Goal: Information Seeking & Learning: Learn about a topic

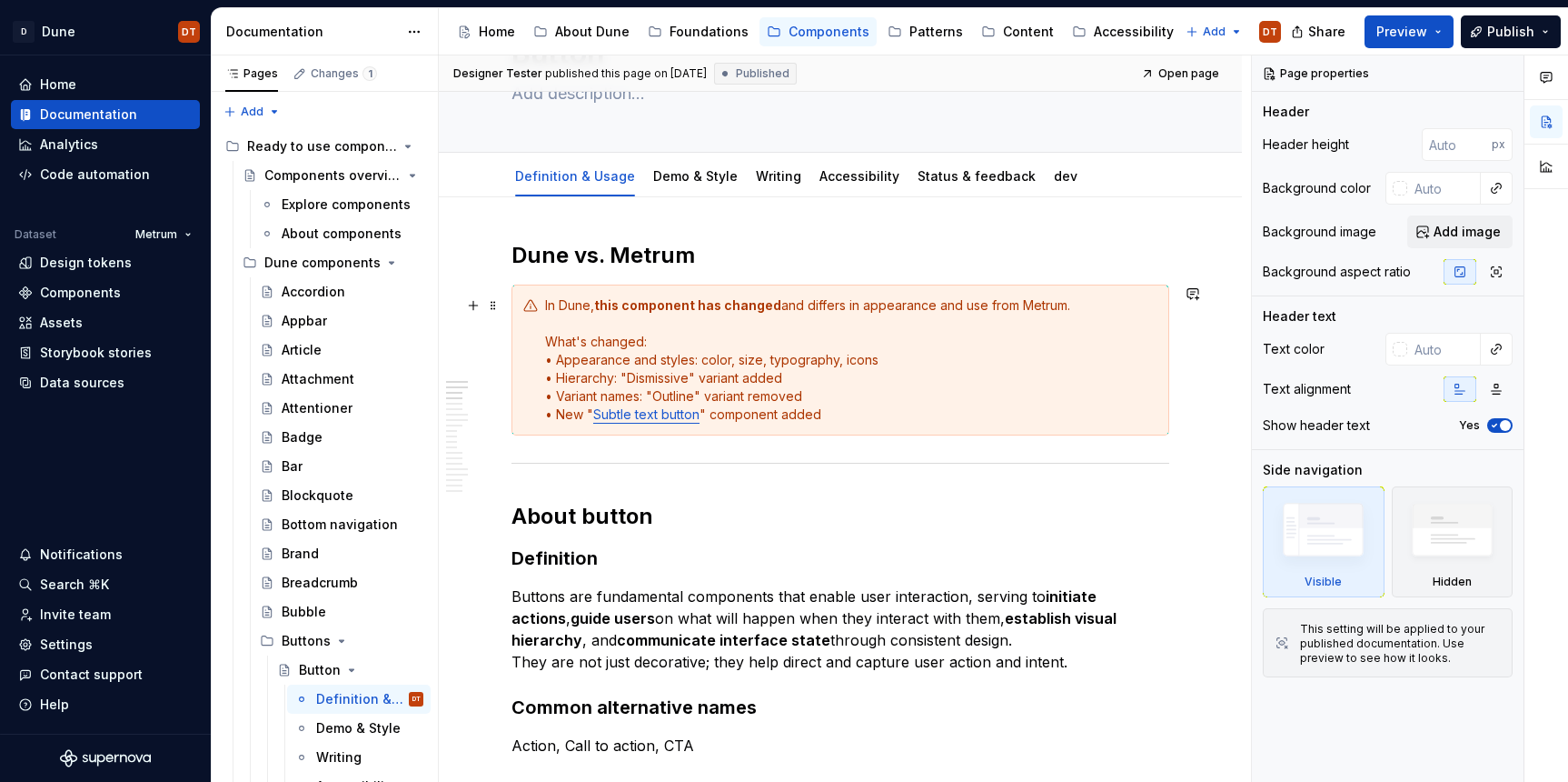
scroll to position [124, 0]
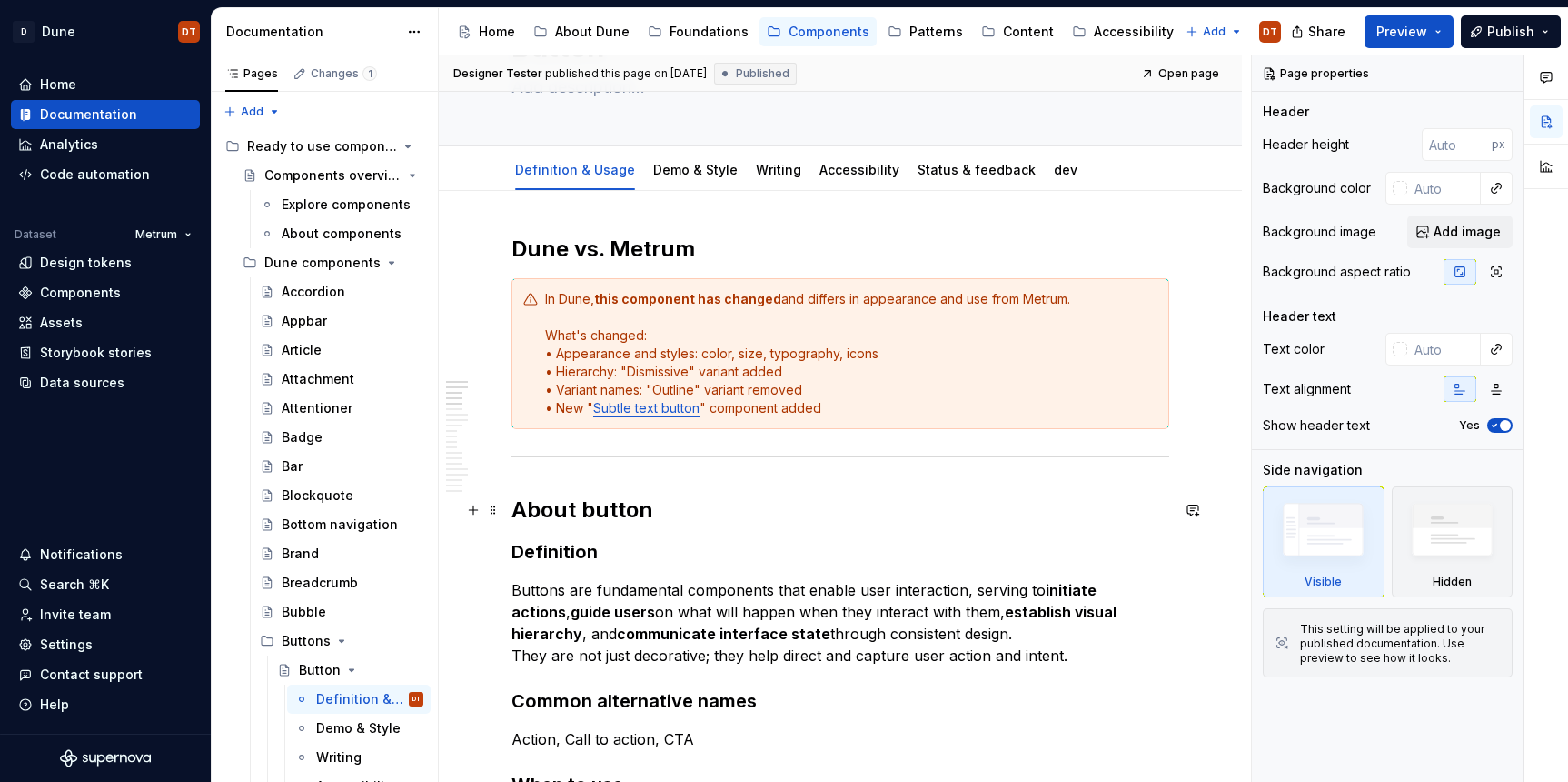
click at [590, 515] on h2 "About button" at bounding box center [841, 510] width 657 height 29
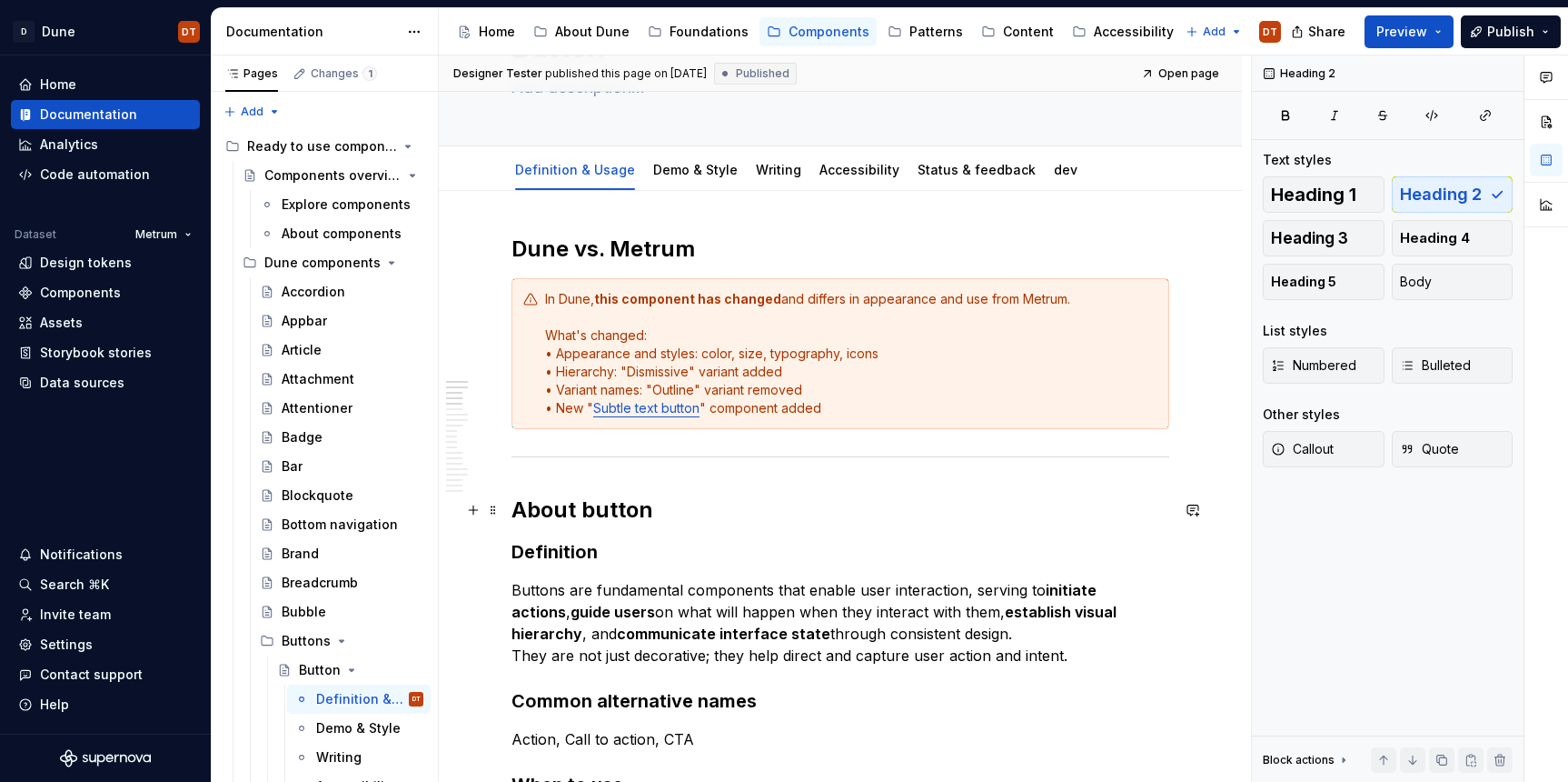
click at [633, 508] on h2 "About button" at bounding box center [841, 510] width 657 height 29
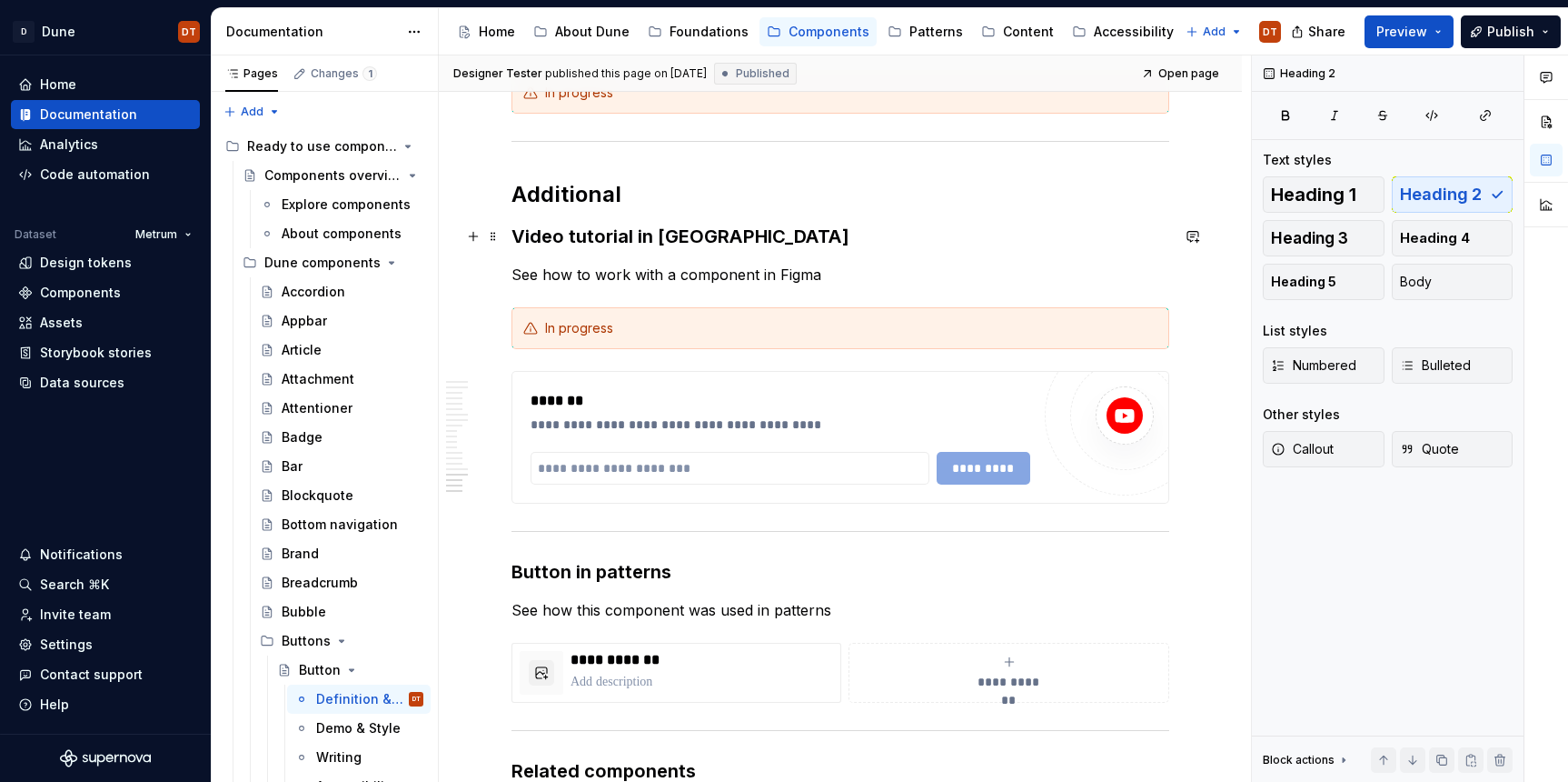
scroll to position [4012, 0]
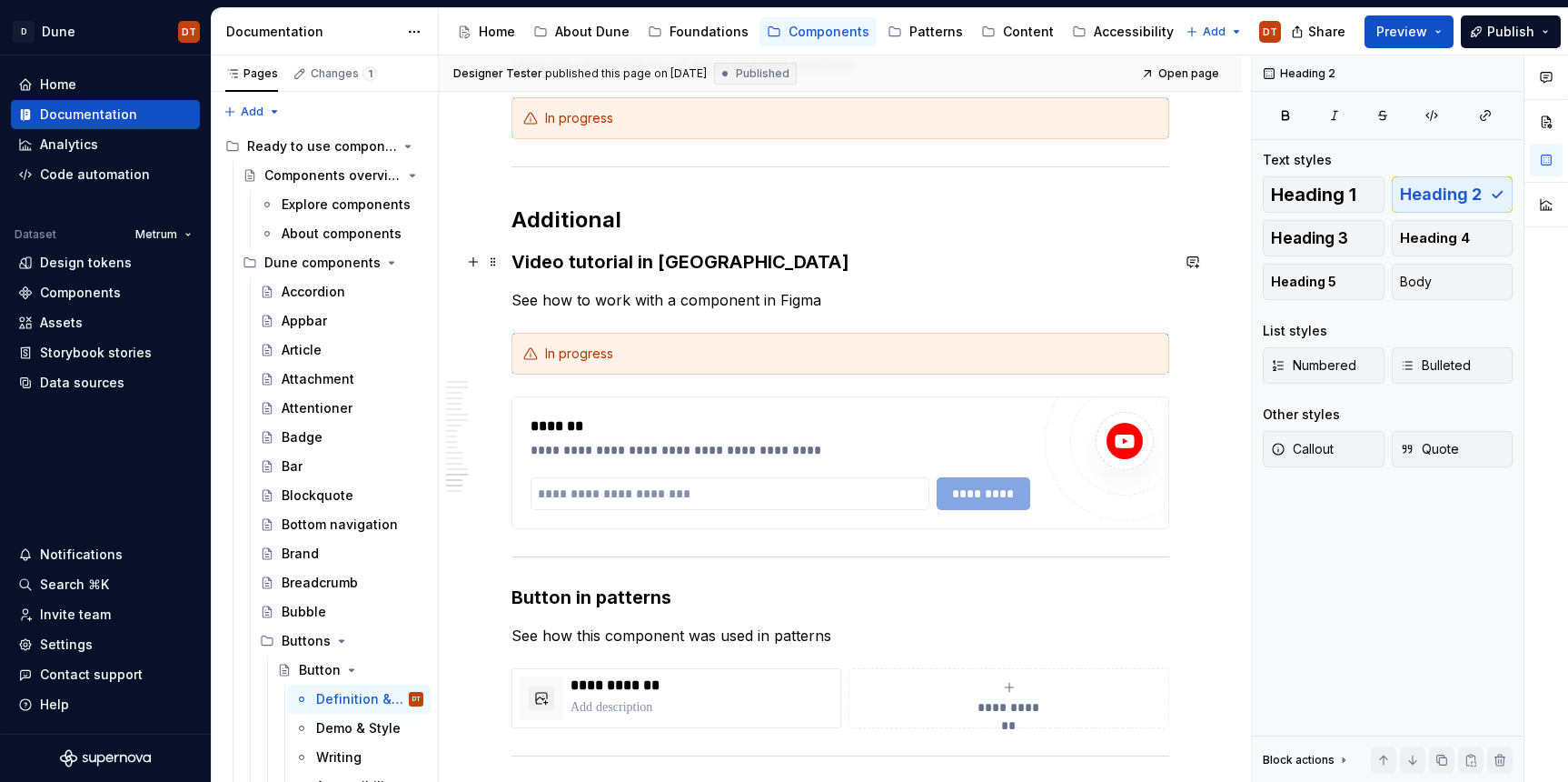
click at [568, 263] on h3 "Video tutorial in [GEOGRAPHIC_DATA]" at bounding box center [841, 262] width 657 height 26
click at [534, 263] on h3 "Video tutorial in [GEOGRAPHIC_DATA]" at bounding box center [841, 262] width 657 height 26
click at [633, 261] on h3 "Video tutorial in [GEOGRAPHIC_DATA]" at bounding box center [841, 262] width 657 height 26
click at [570, 262] on h3 "Video tutorial in [GEOGRAPHIC_DATA]" at bounding box center [841, 262] width 657 height 26
click at [584, 261] on h3 "Video tutorial in [GEOGRAPHIC_DATA]" at bounding box center [841, 262] width 657 height 26
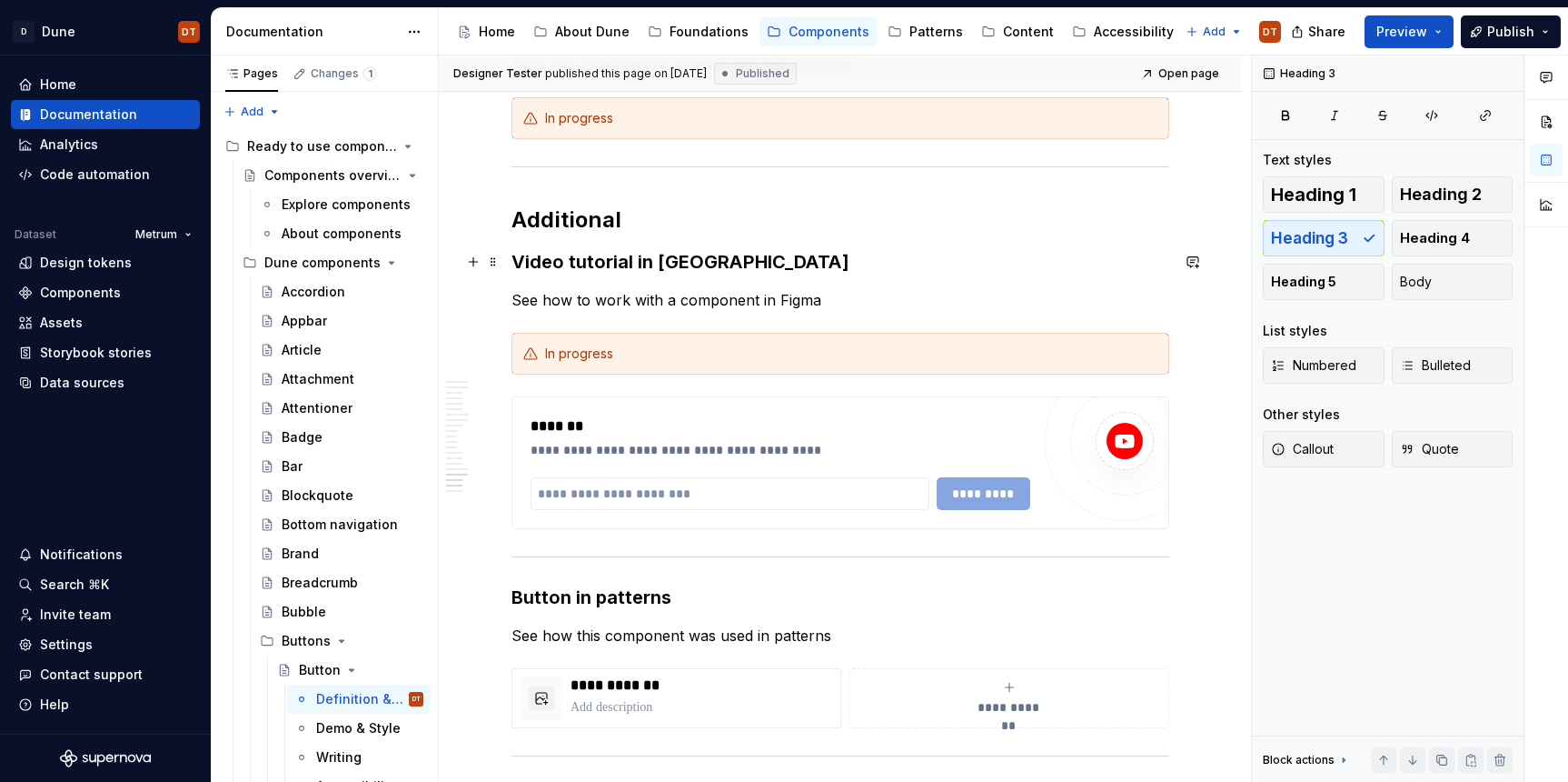
click at [622, 260] on h3 "Video tutorial in [GEOGRAPHIC_DATA]" at bounding box center [841, 262] width 657 height 26
click at [568, 266] on h3 "Video tutorial in [GEOGRAPHIC_DATA]" at bounding box center [841, 262] width 657 height 26
click at [526, 265] on h3 "Video tutorial in [GEOGRAPHIC_DATA]" at bounding box center [841, 262] width 657 height 26
click at [606, 266] on h3 "Video tutorial in [GEOGRAPHIC_DATA]" at bounding box center [841, 262] width 657 height 26
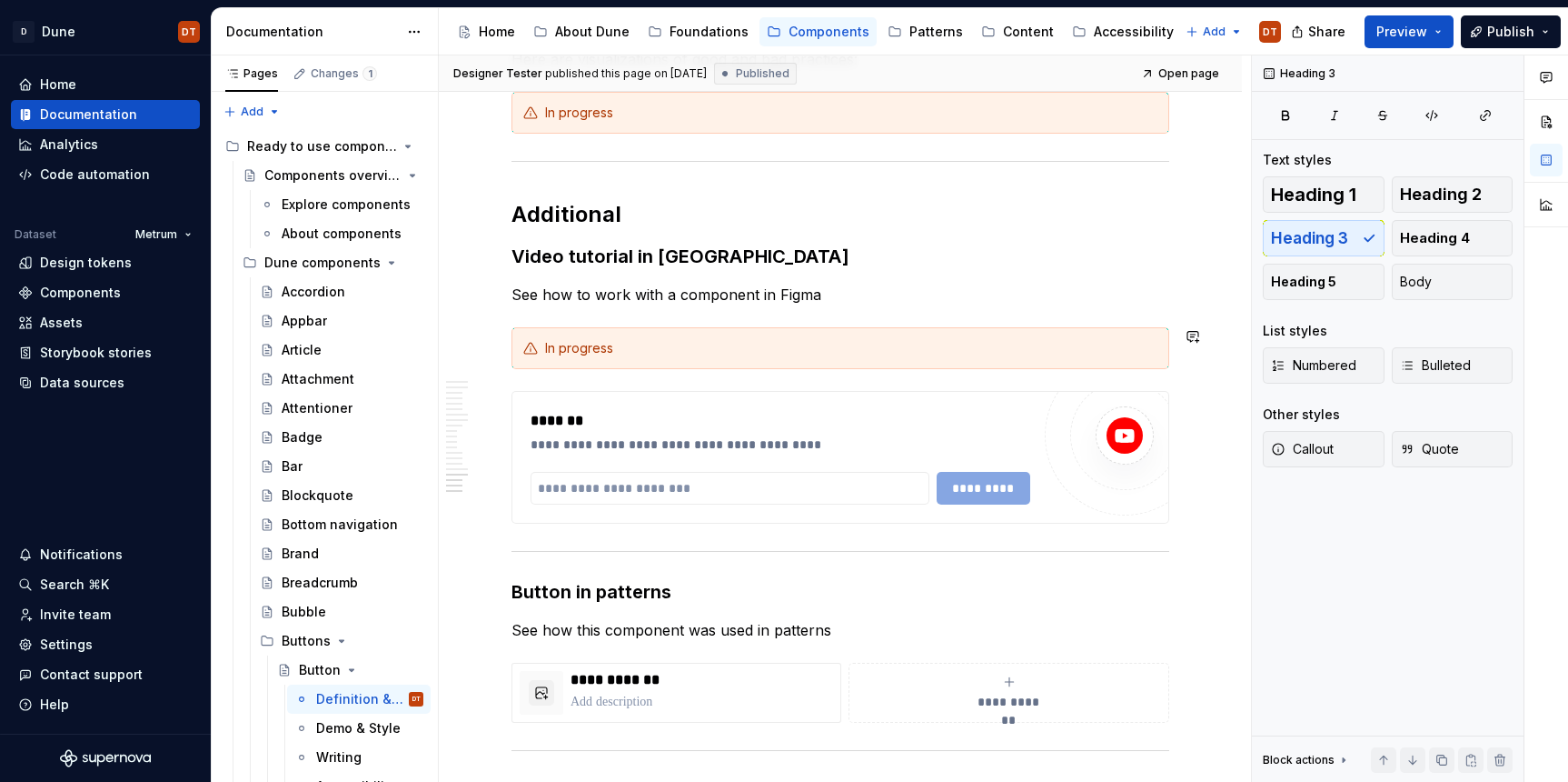
scroll to position [3978, 0]
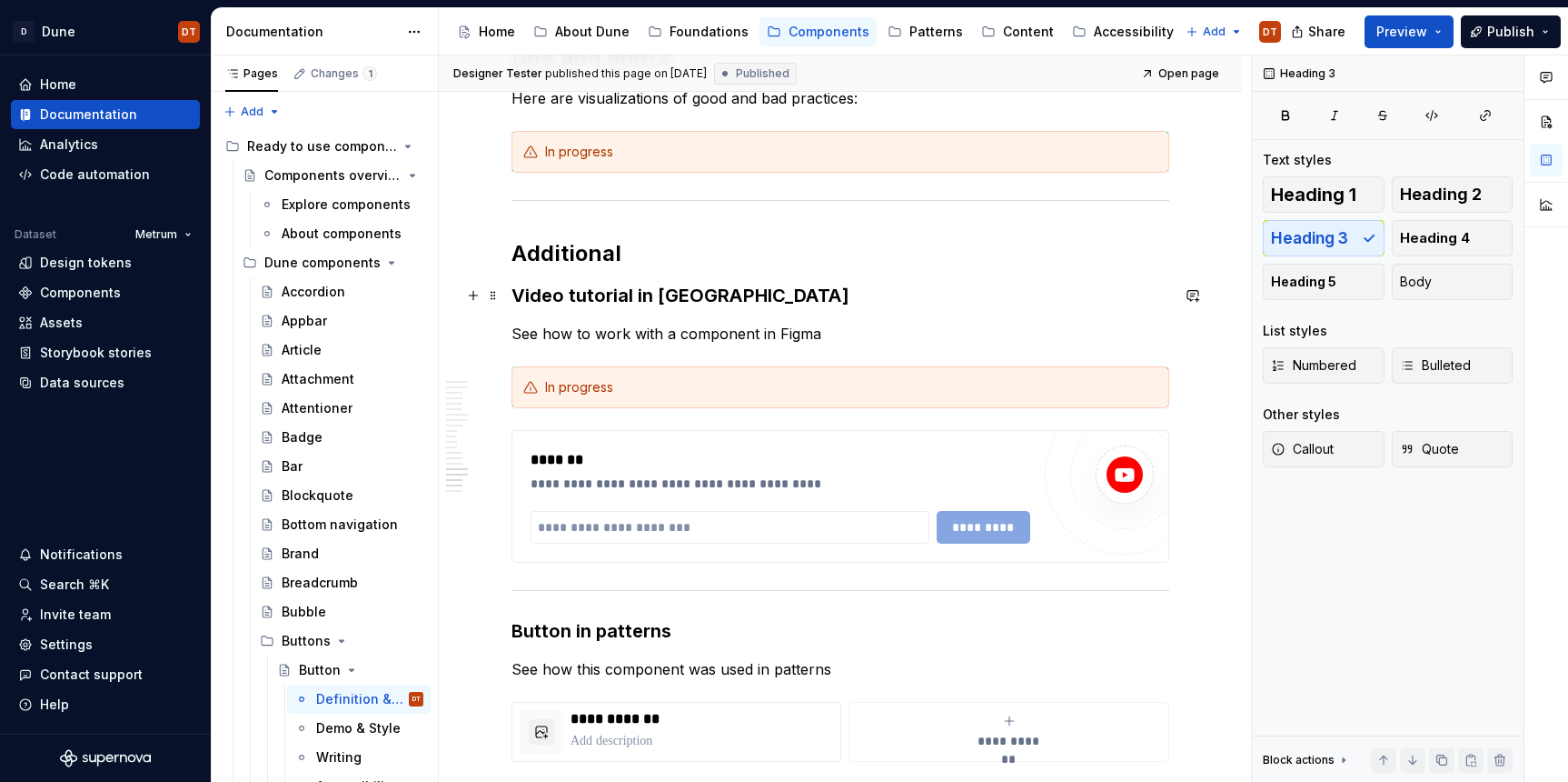
click at [554, 294] on h3 "Video tutorial in [GEOGRAPHIC_DATA]" at bounding box center [841, 296] width 657 height 26
click at [616, 292] on h3 "Video tutorial in [GEOGRAPHIC_DATA]" at bounding box center [841, 296] width 657 height 26
click at [563, 295] on h3 "Video tutorial in [GEOGRAPHIC_DATA]" at bounding box center [841, 296] width 657 height 26
click at [652, 294] on h3 "Video tutorial in [GEOGRAPHIC_DATA]" at bounding box center [841, 296] width 657 height 26
click at [540, 298] on h3 "Video tutorial in [GEOGRAPHIC_DATA]" at bounding box center [841, 296] width 657 height 26
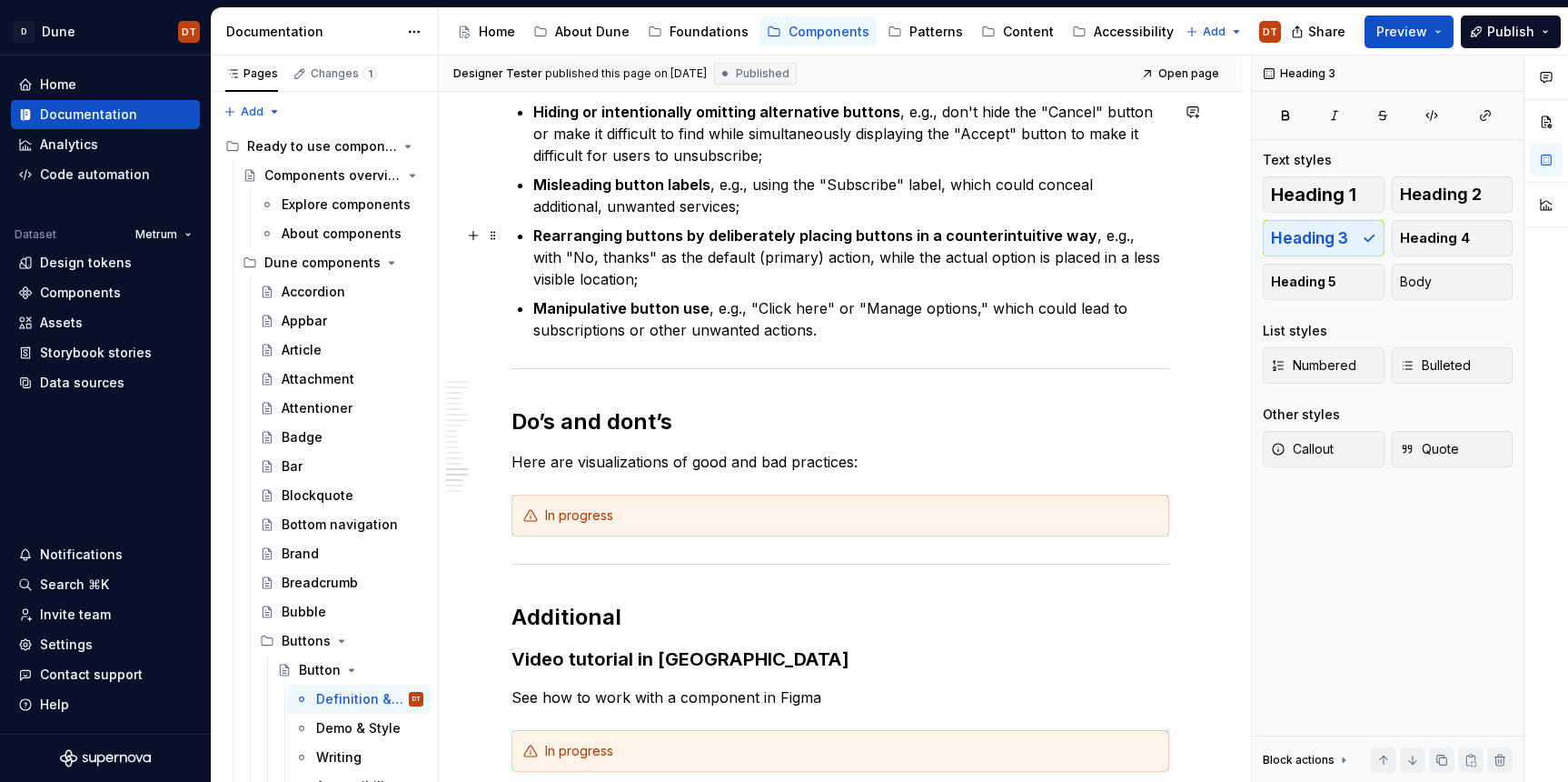
scroll to position [3559, 0]
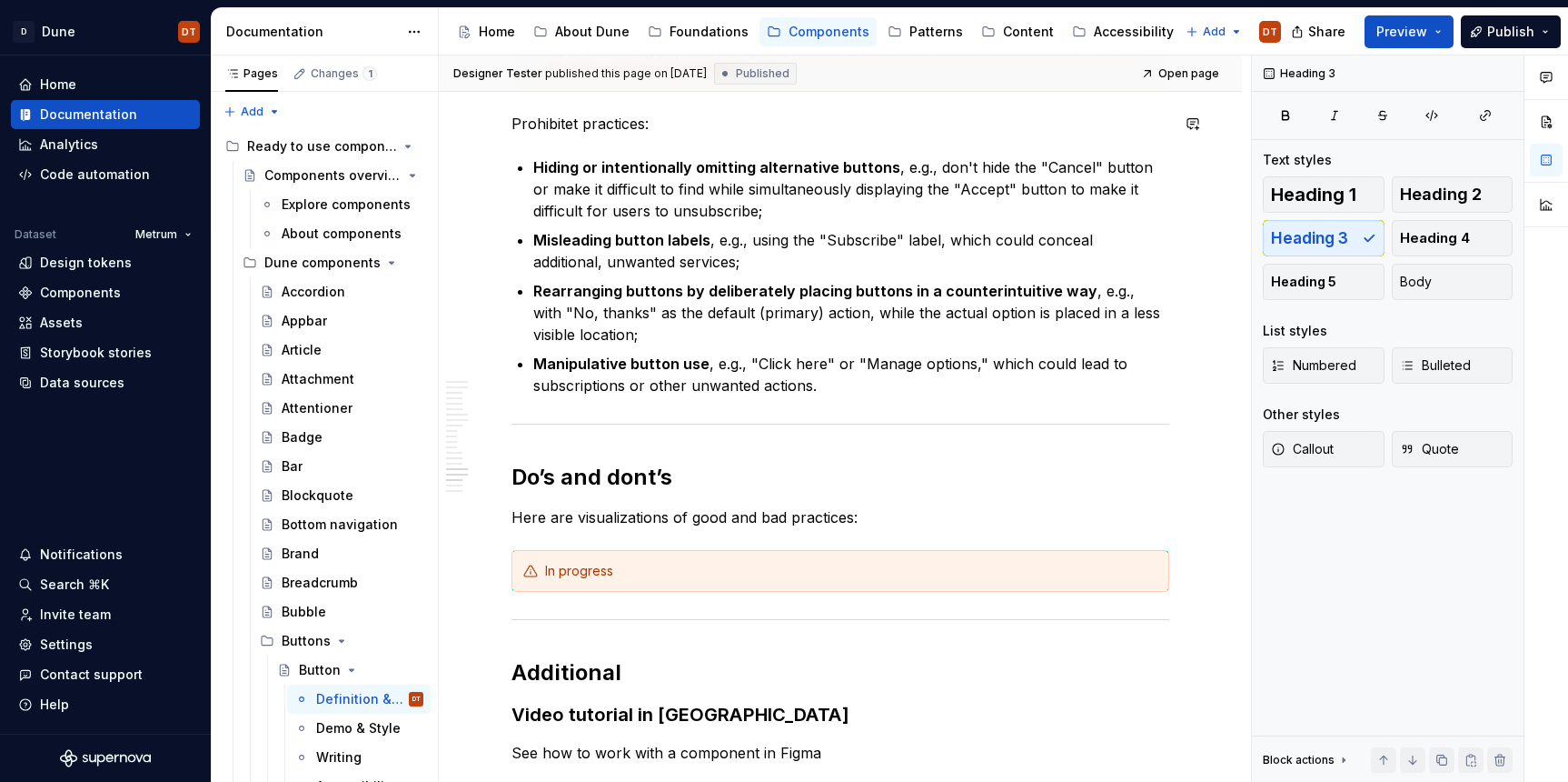
type textarea "*"
